Goal: Task Accomplishment & Management: Complete application form

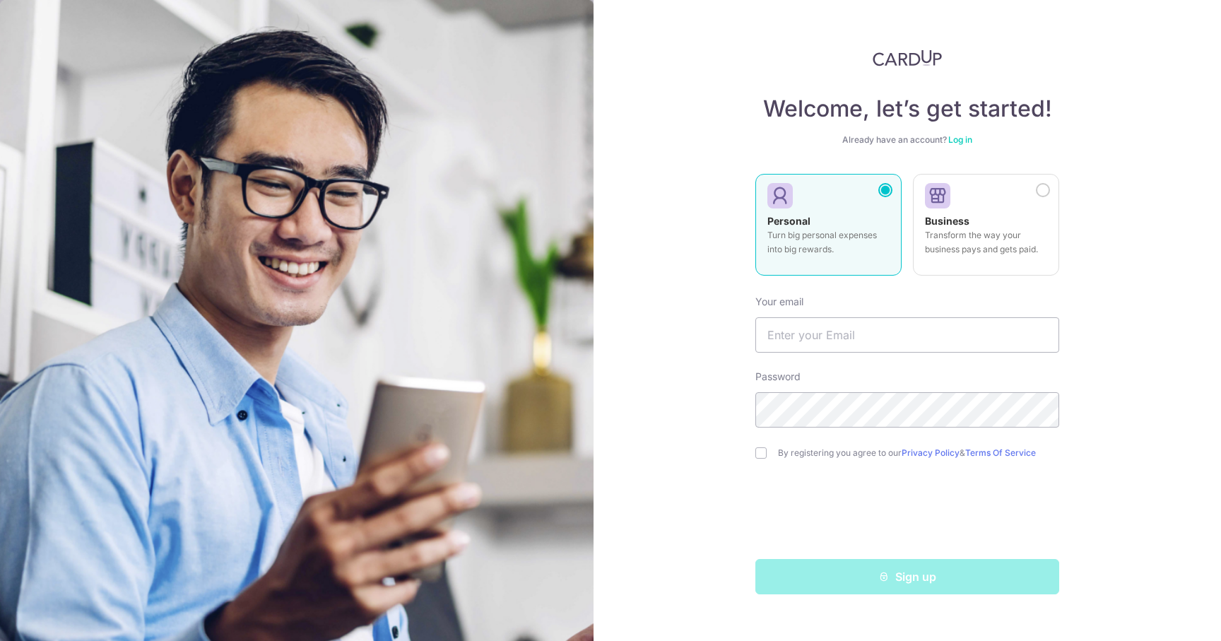
click at [814, 242] on p "Turn big personal expenses into big rewards." at bounding box center [828, 242] width 122 height 28
click at [813, 211] on label "Personal Turn big personal expenses into big rewards." at bounding box center [828, 225] width 146 height 102
